Goal: Task Accomplishment & Management: Use online tool/utility

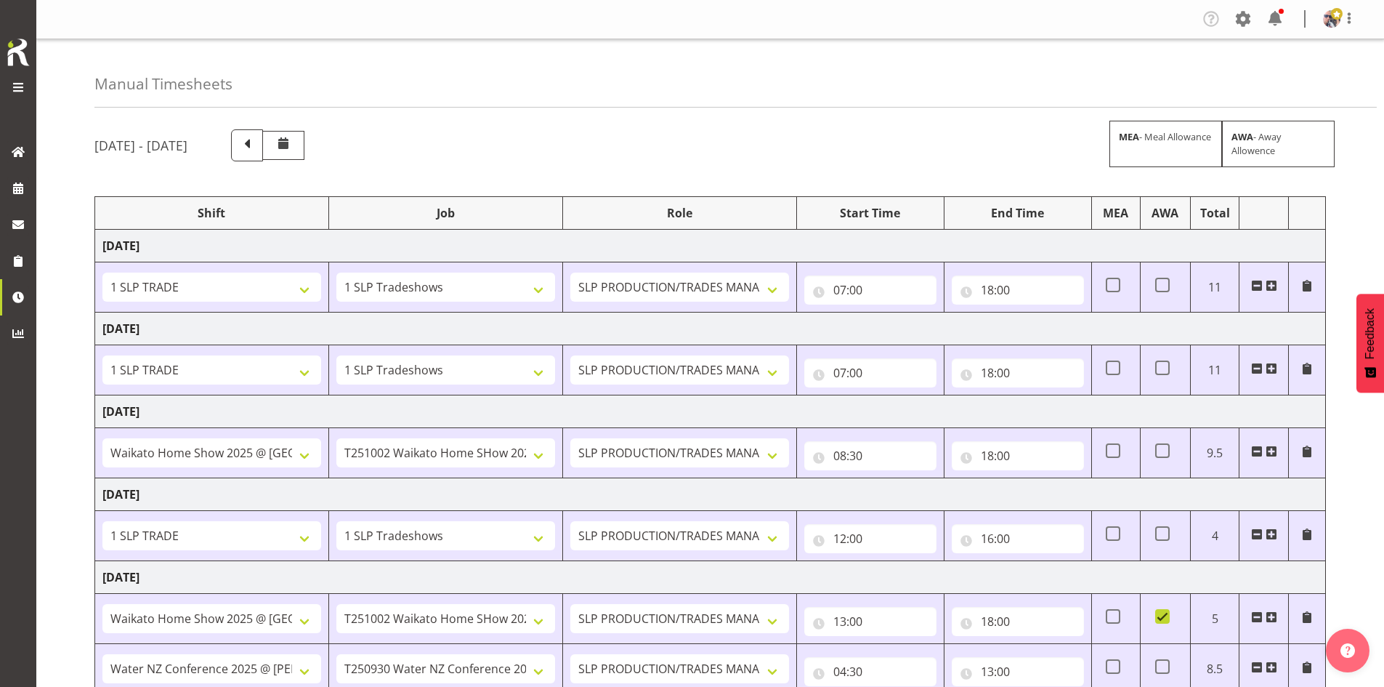
select select "1798"
select select "15"
select select "1798"
select select "15"
select select "66173"
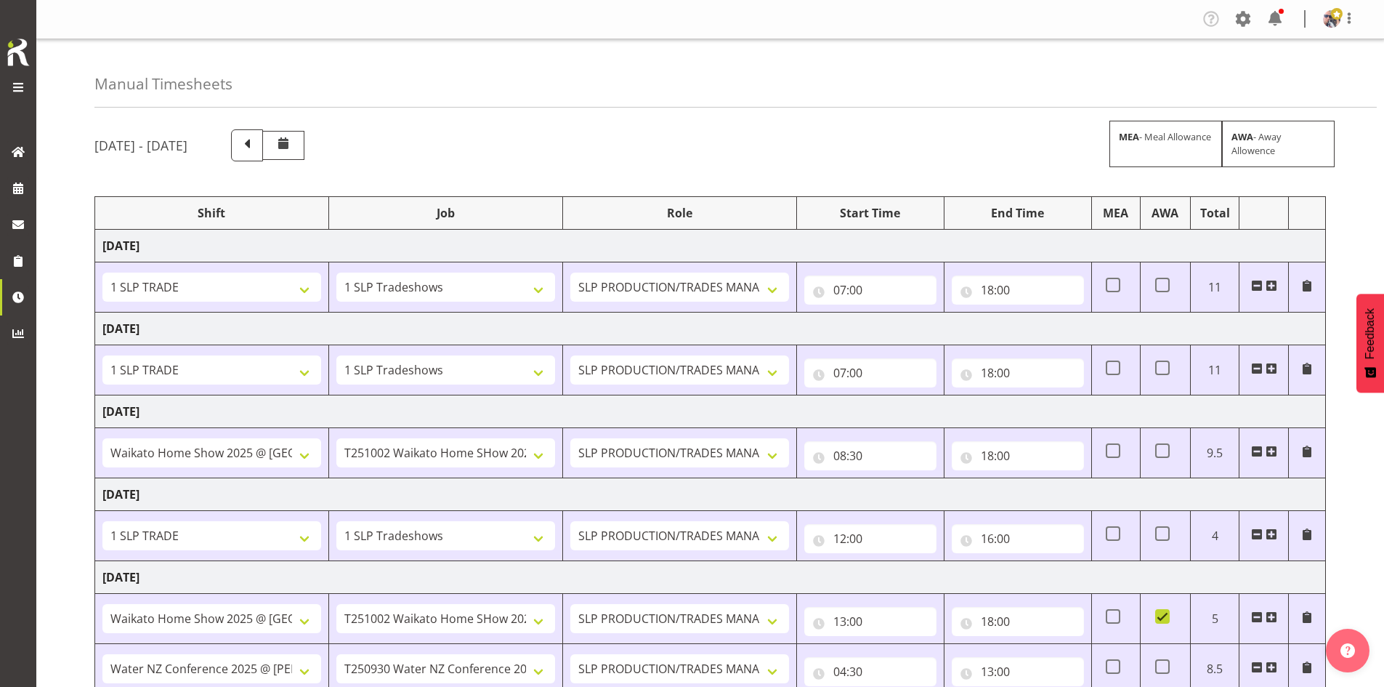
select select "9156"
select select "1798"
select select "15"
select select "66173"
select select "9156"
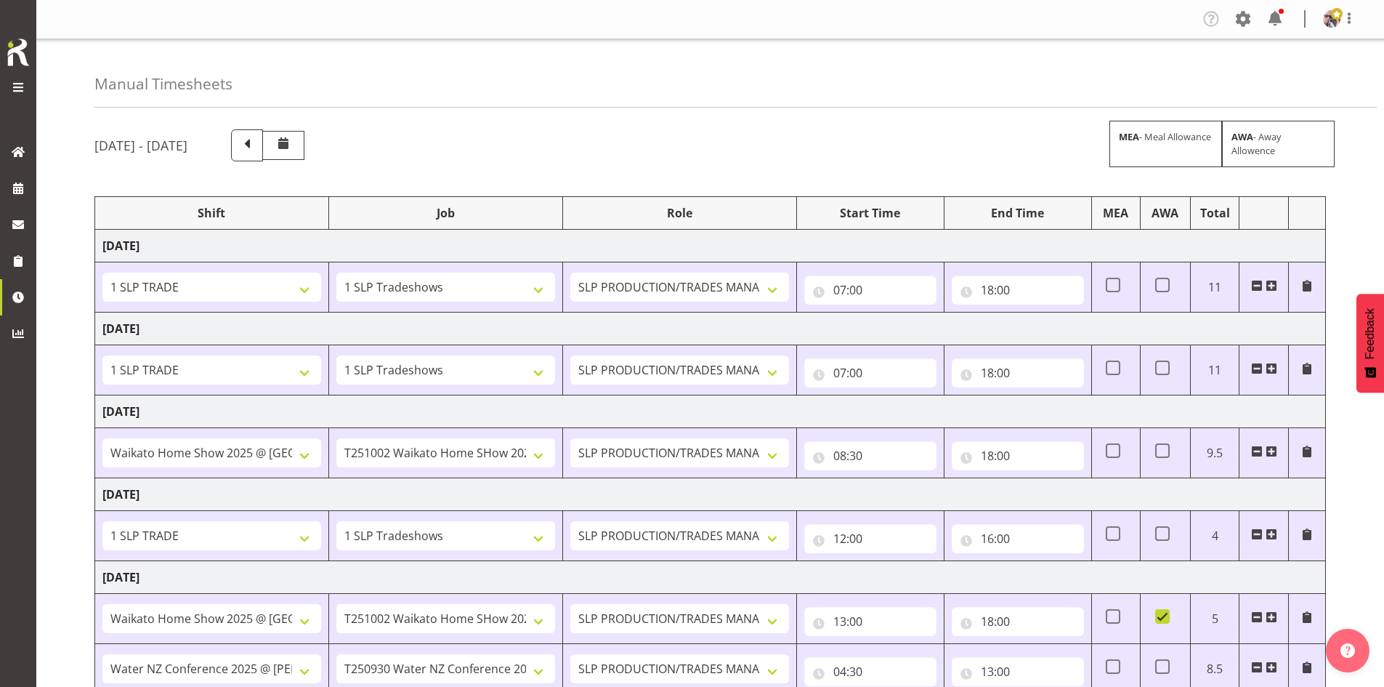
select select "78199"
select select "10258"
select select "66173"
select select "9156"
select select "66173"
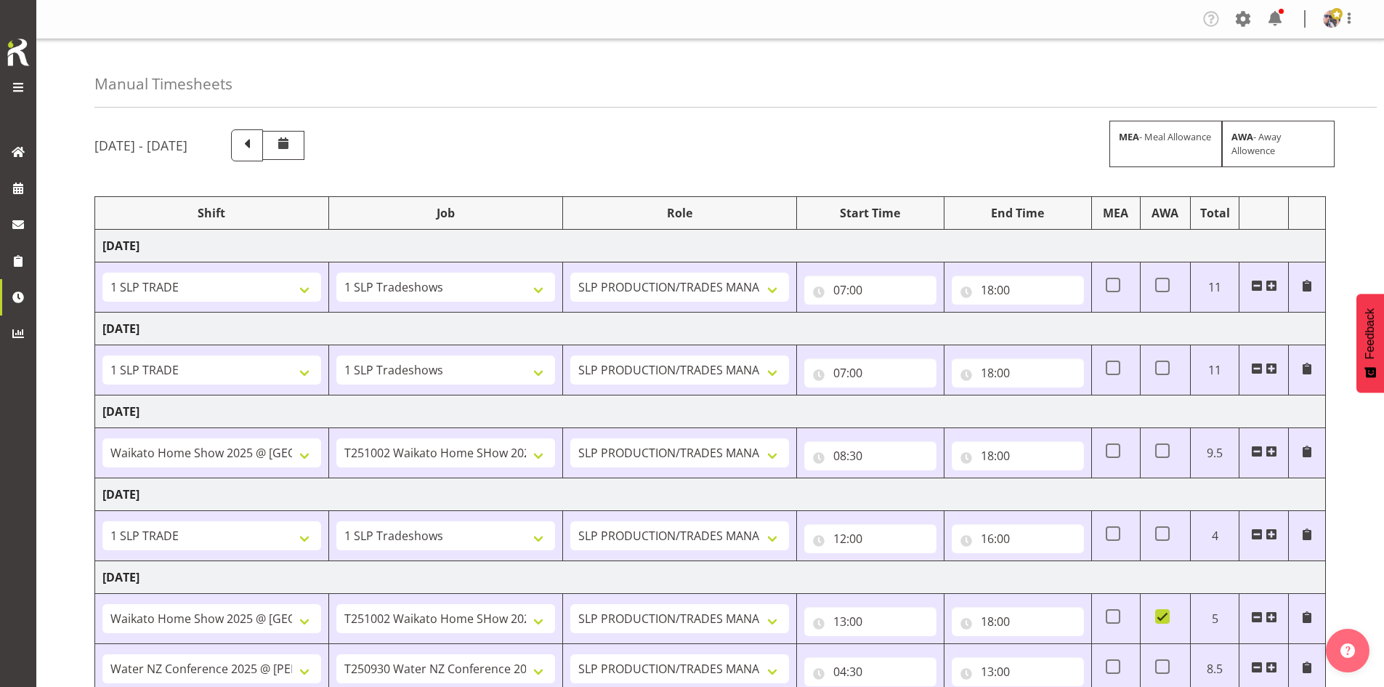
select select "9156"
select select "66173"
select select "9156"
